Goal: Task Accomplishment & Management: Use online tool/utility

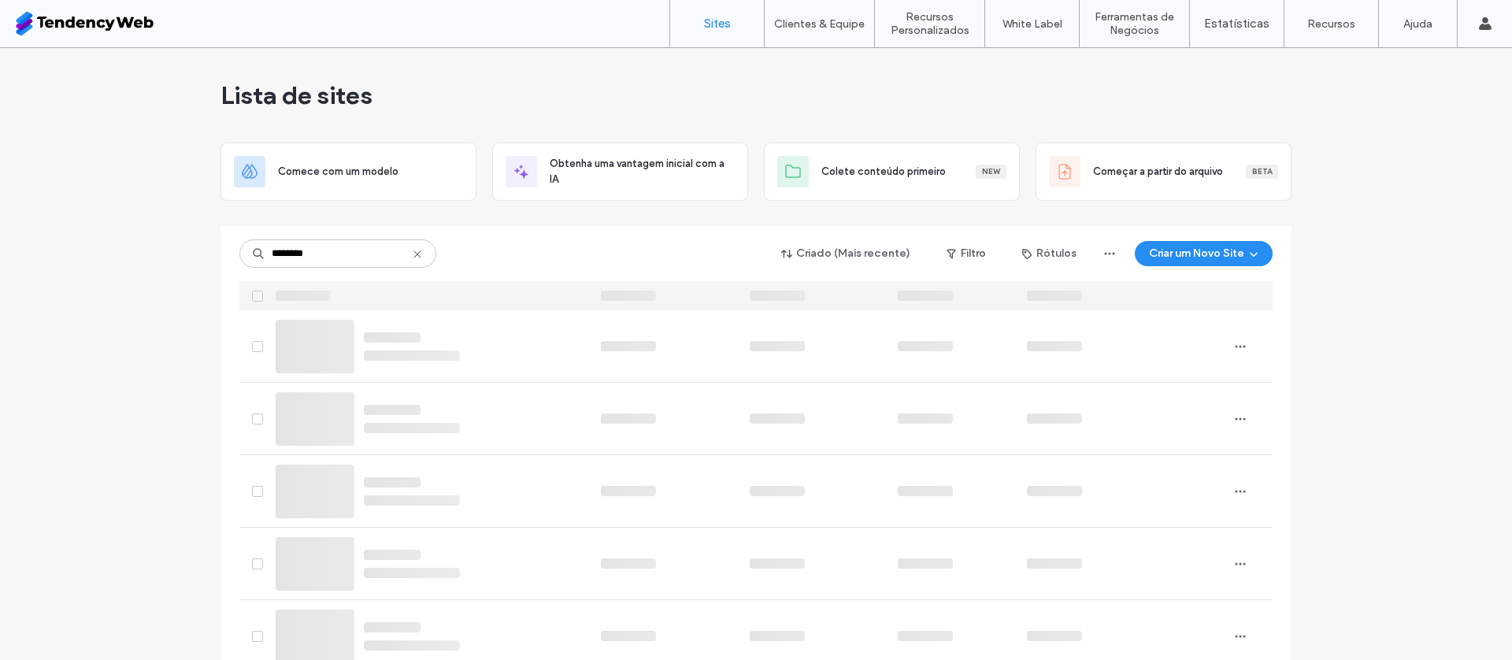
type input "********"
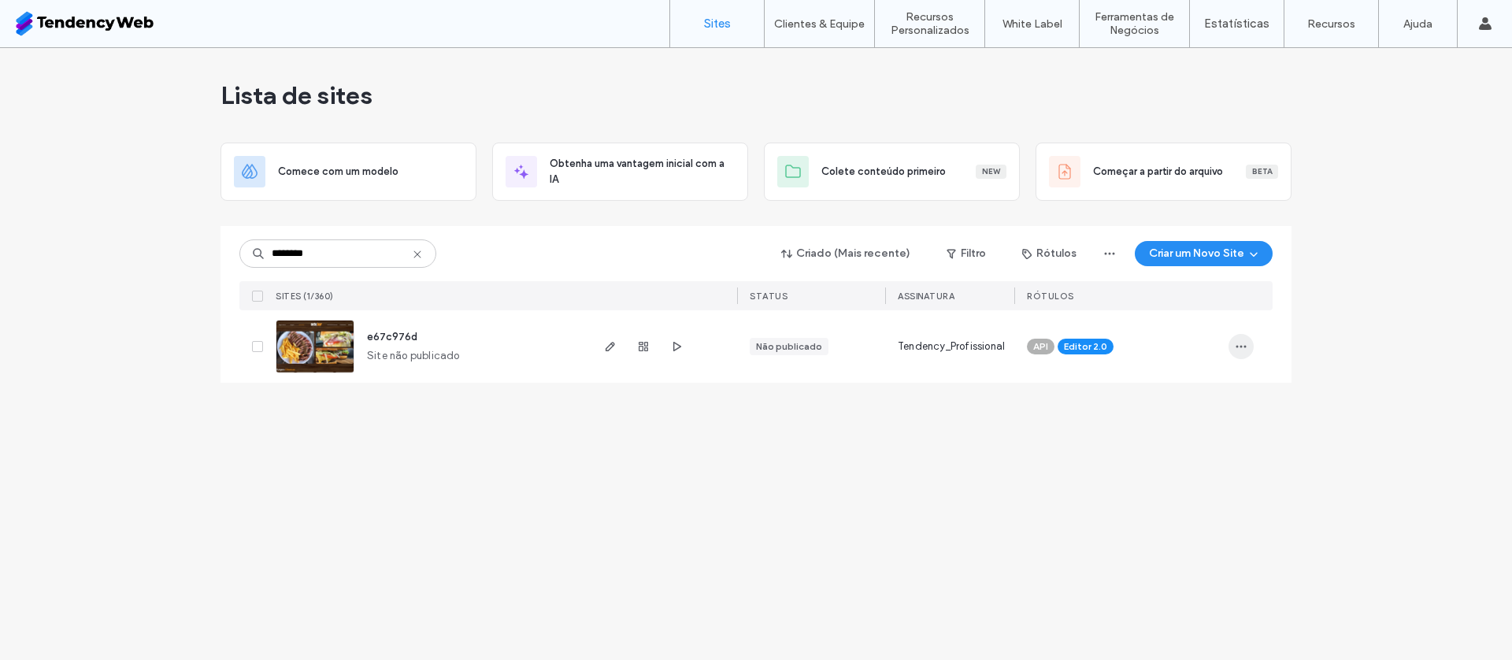
click at [1244, 348] on icon "button" at bounding box center [1241, 346] width 13 height 13
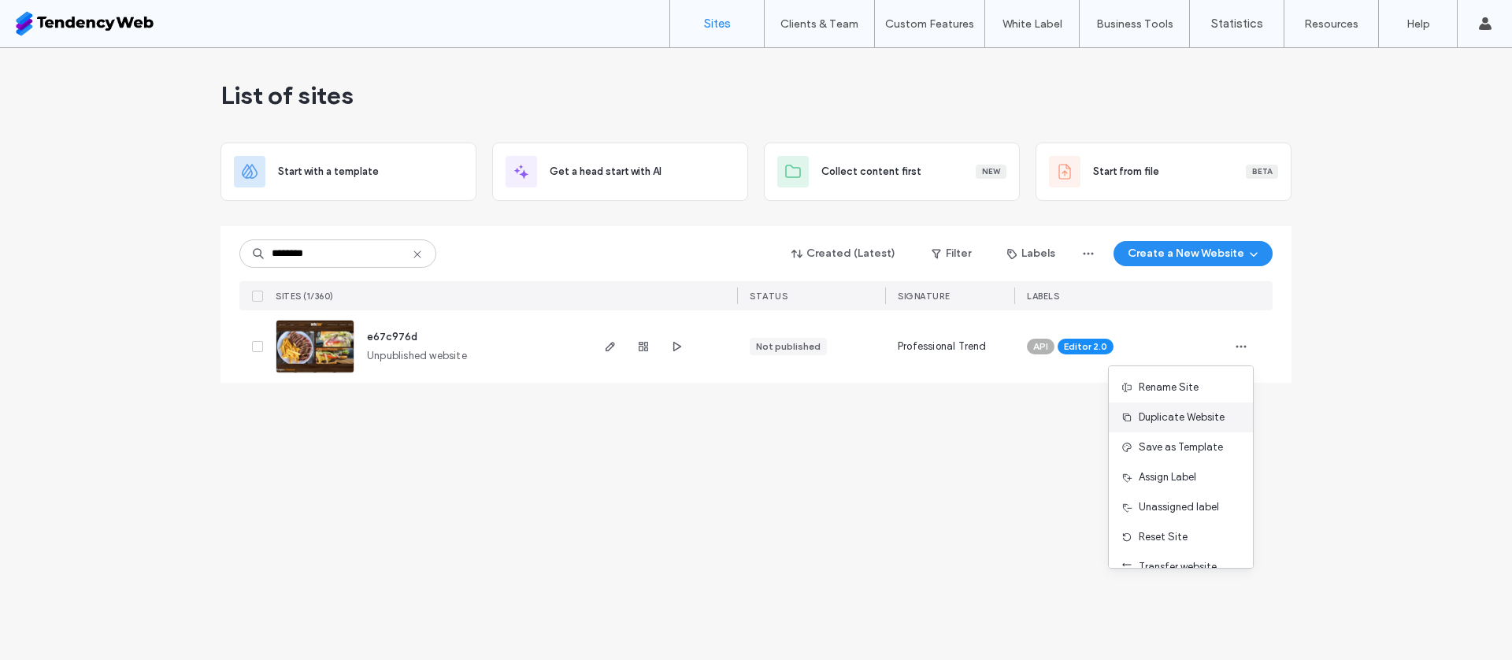
click at [1205, 422] on font "Duplicate Website" at bounding box center [1181, 417] width 86 height 12
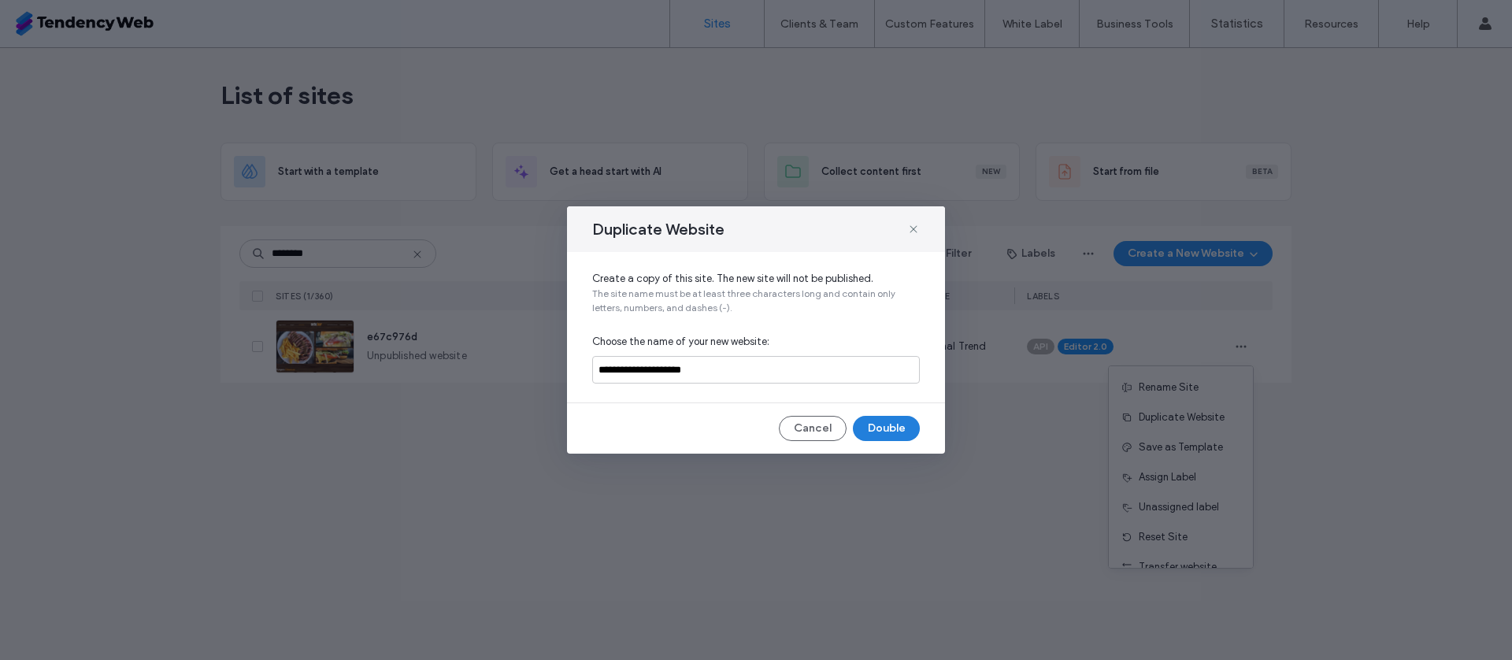
click at [897, 427] on font "Double" at bounding box center [887, 427] width 38 height 13
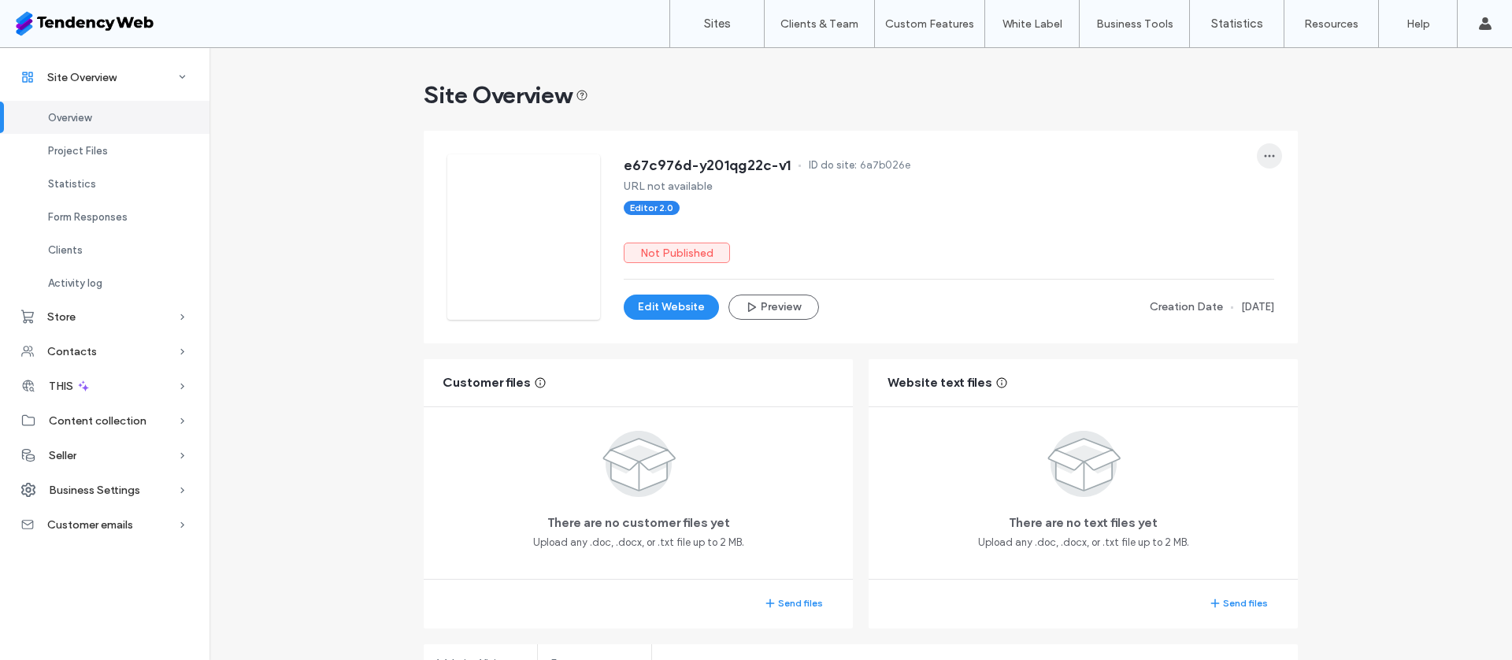
click at [1269, 157] on icon "button" at bounding box center [1269, 156] width 13 height 13
click at [1226, 320] on font "Transfer website" at bounding box center [1204, 316] width 78 height 12
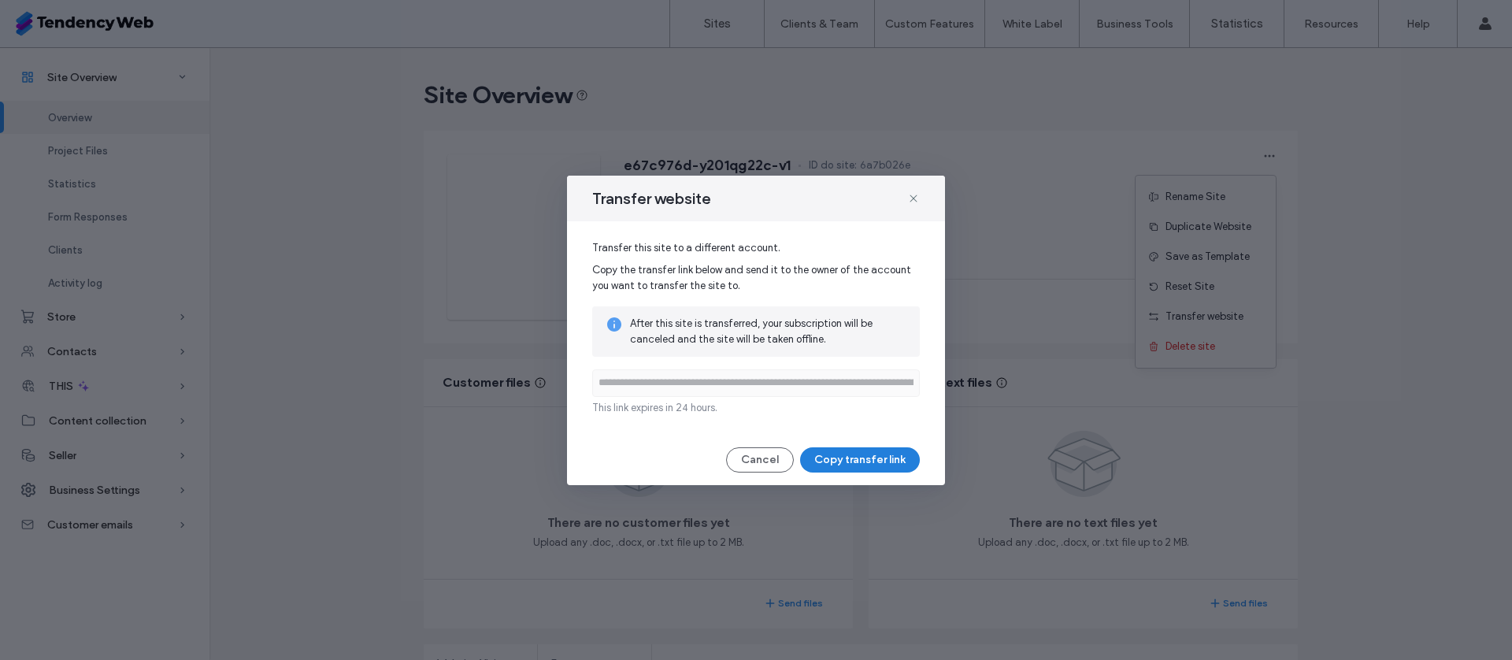
click at [890, 463] on font "Copy transfer link" at bounding box center [859, 459] width 91 height 13
